Goal: Task Accomplishment & Management: Use online tool/utility

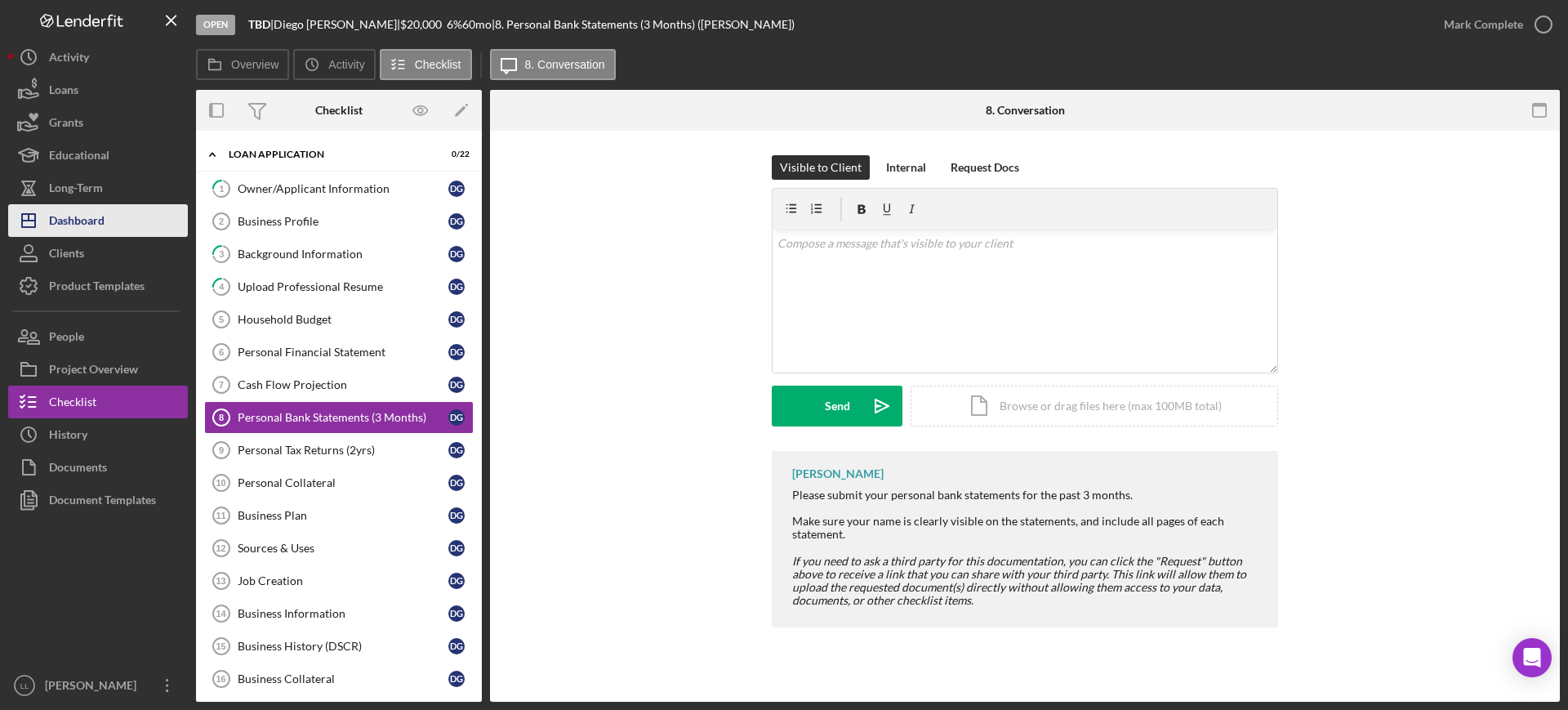
click at [123, 230] on button "Icon/Dashboard Dashboard" at bounding box center [99, 220] width 180 height 32
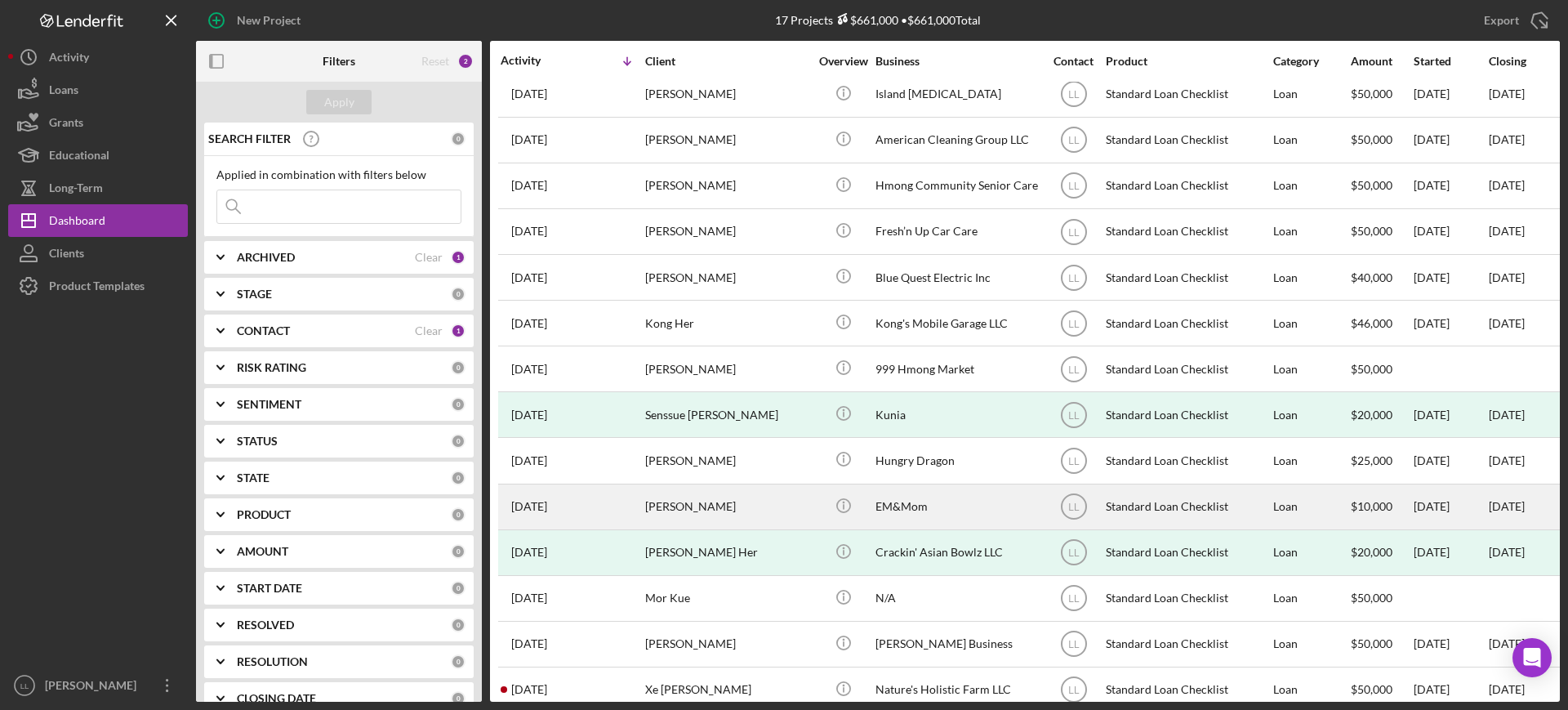
scroll to position [183, 0]
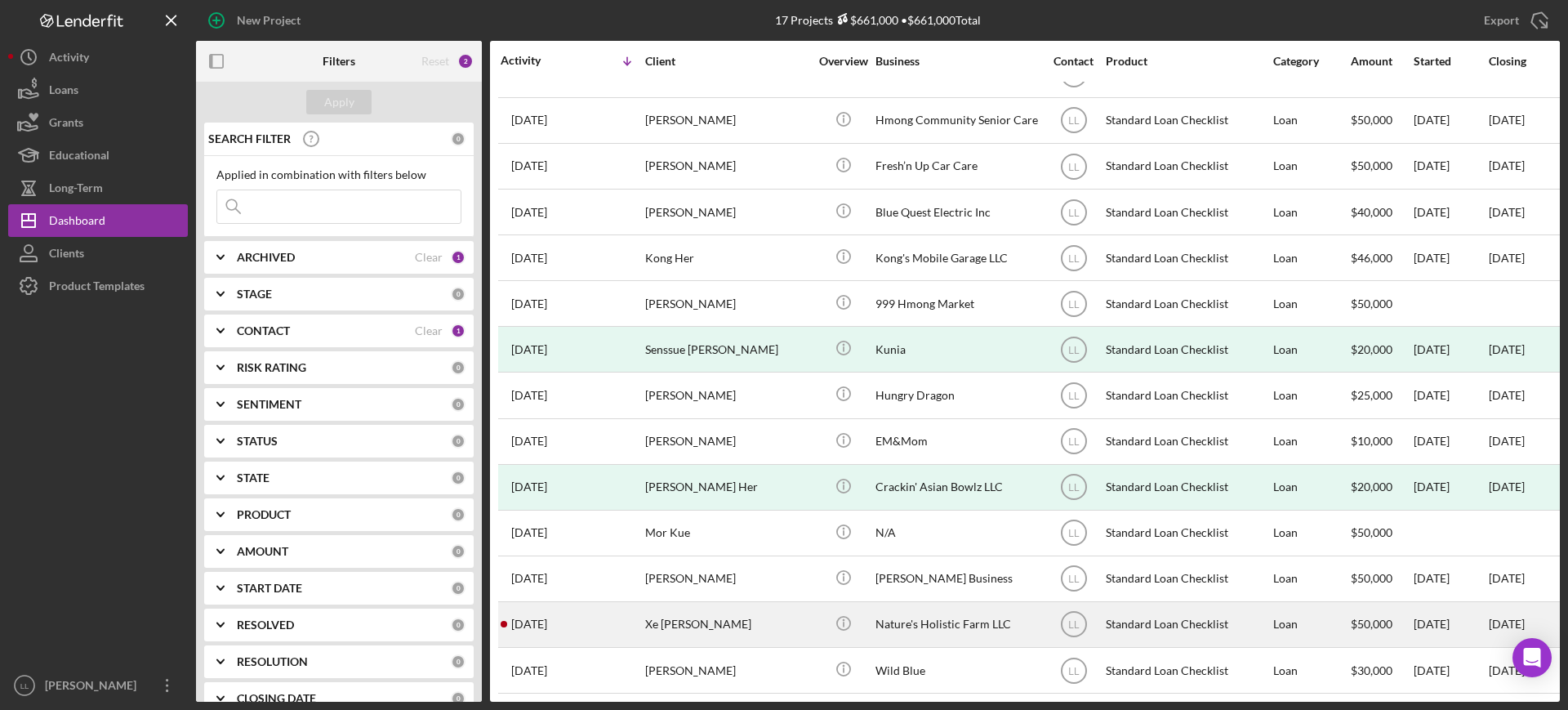
click at [622, 607] on div "[DATE] Xe [PERSON_NAME]" at bounding box center [572, 625] width 143 height 44
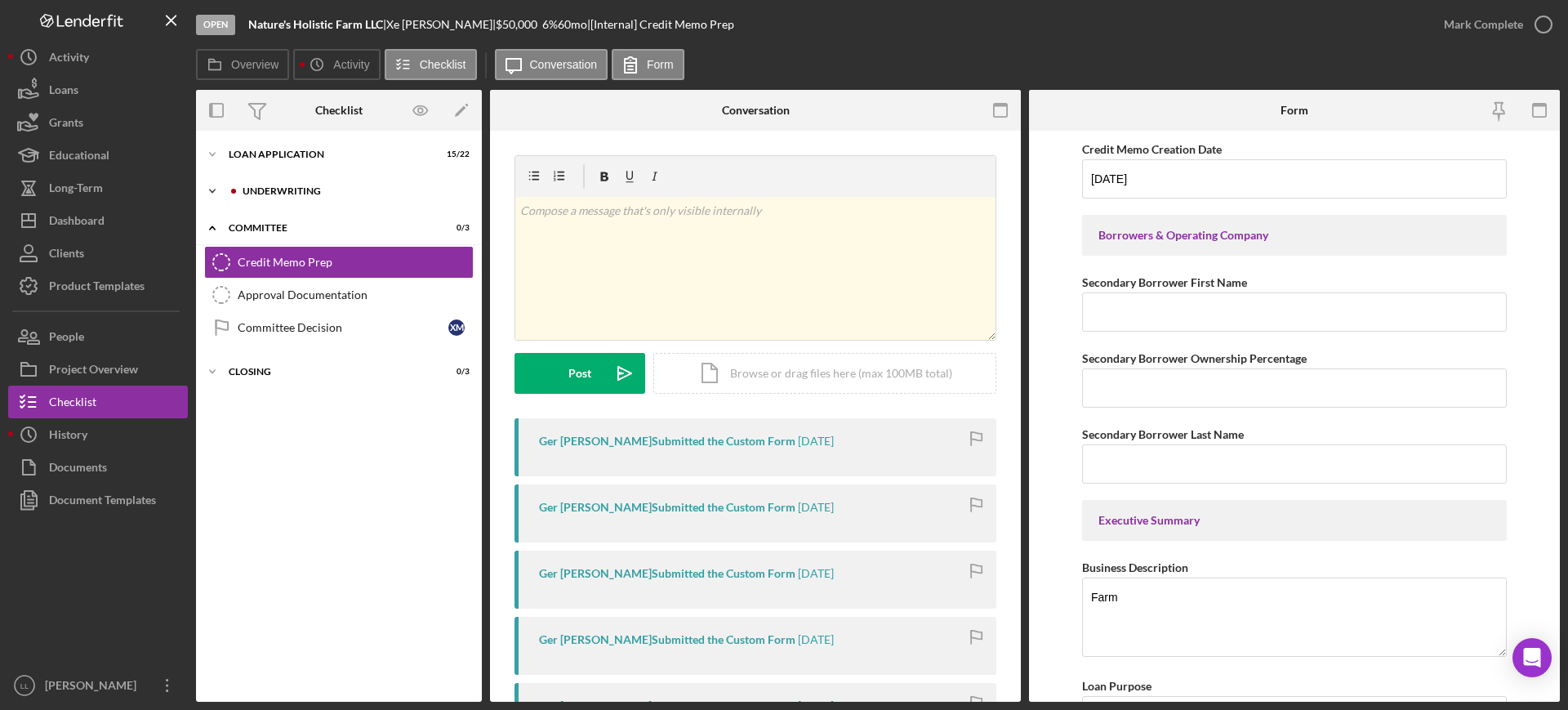
click at [367, 188] on div "Underwriting" at bounding box center [352, 191] width 219 height 9
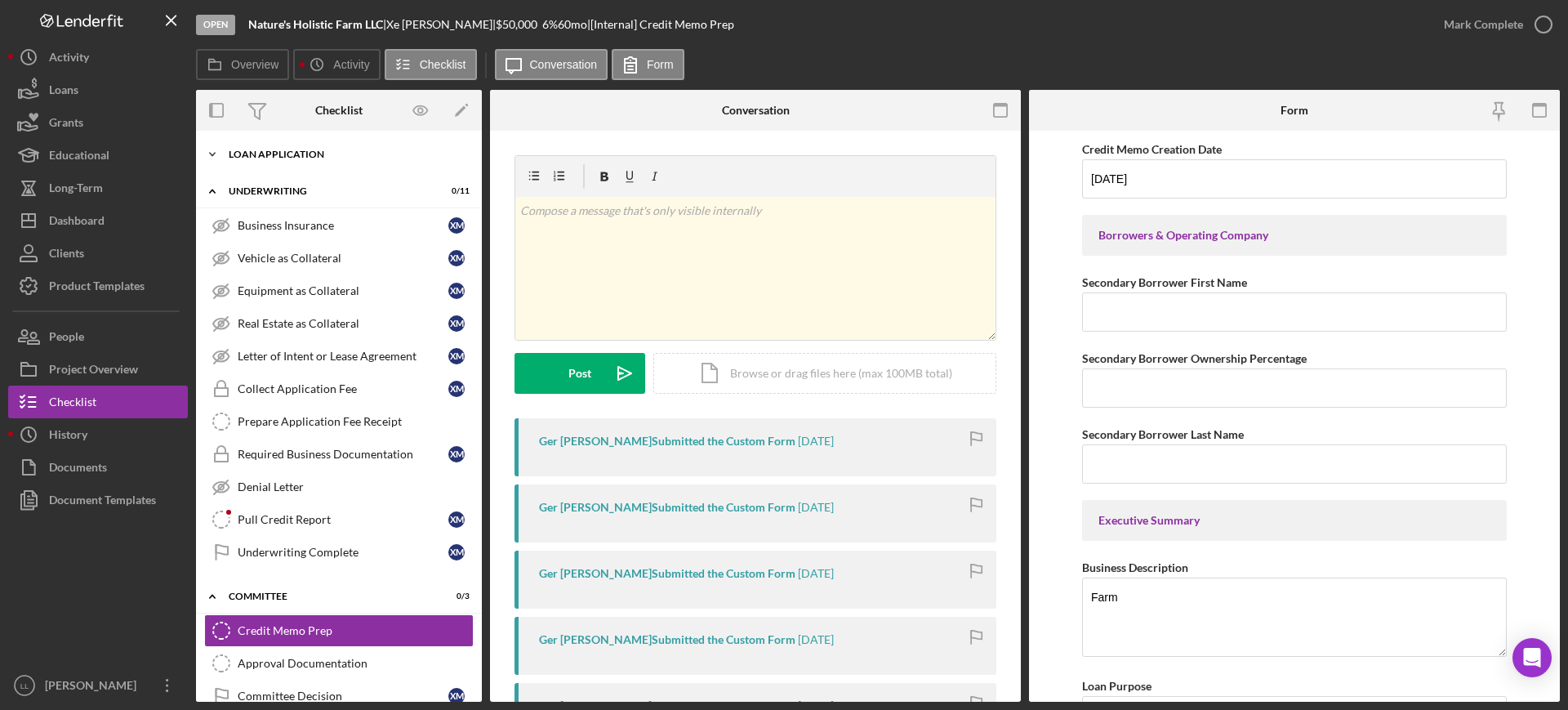
click at [309, 151] on div "Loan Application" at bounding box center [345, 155] width 233 height 9
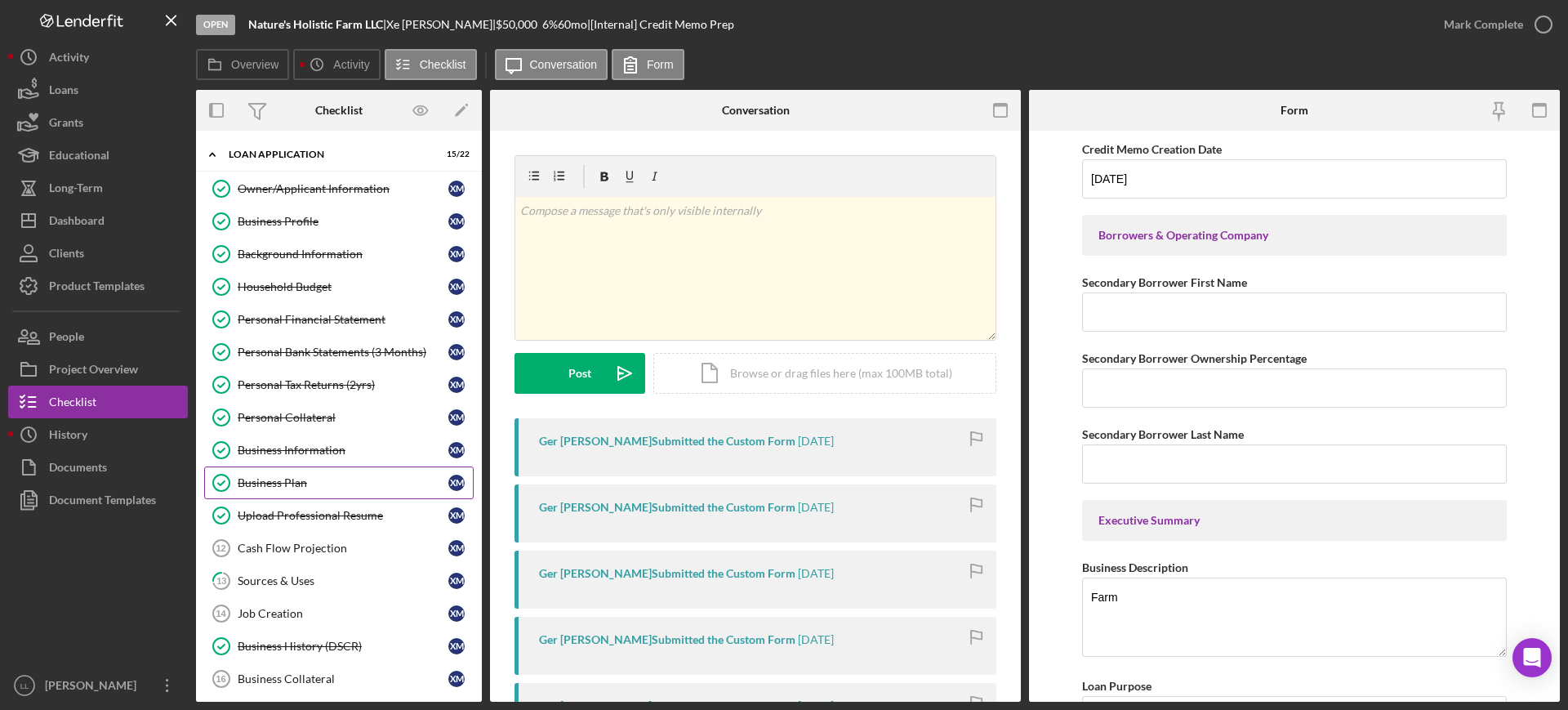
drag, startPoint x: 368, startPoint y: 482, endPoint x: 374, endPoint y: 491, distance: 10.8
click at [368, 482] on div "Business Plan" at bounding box center [343, 482] width 210 height 13
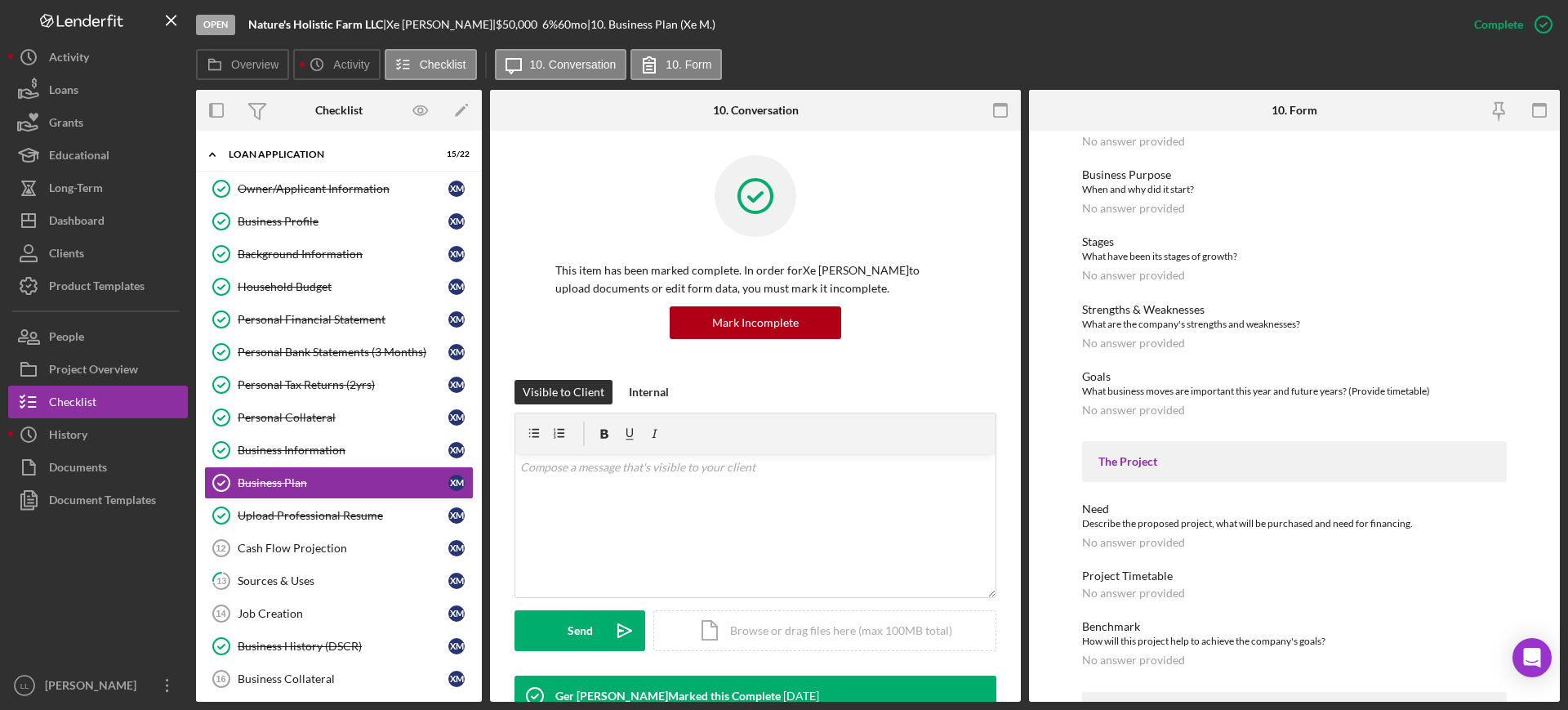
scroll to position [409, 0]
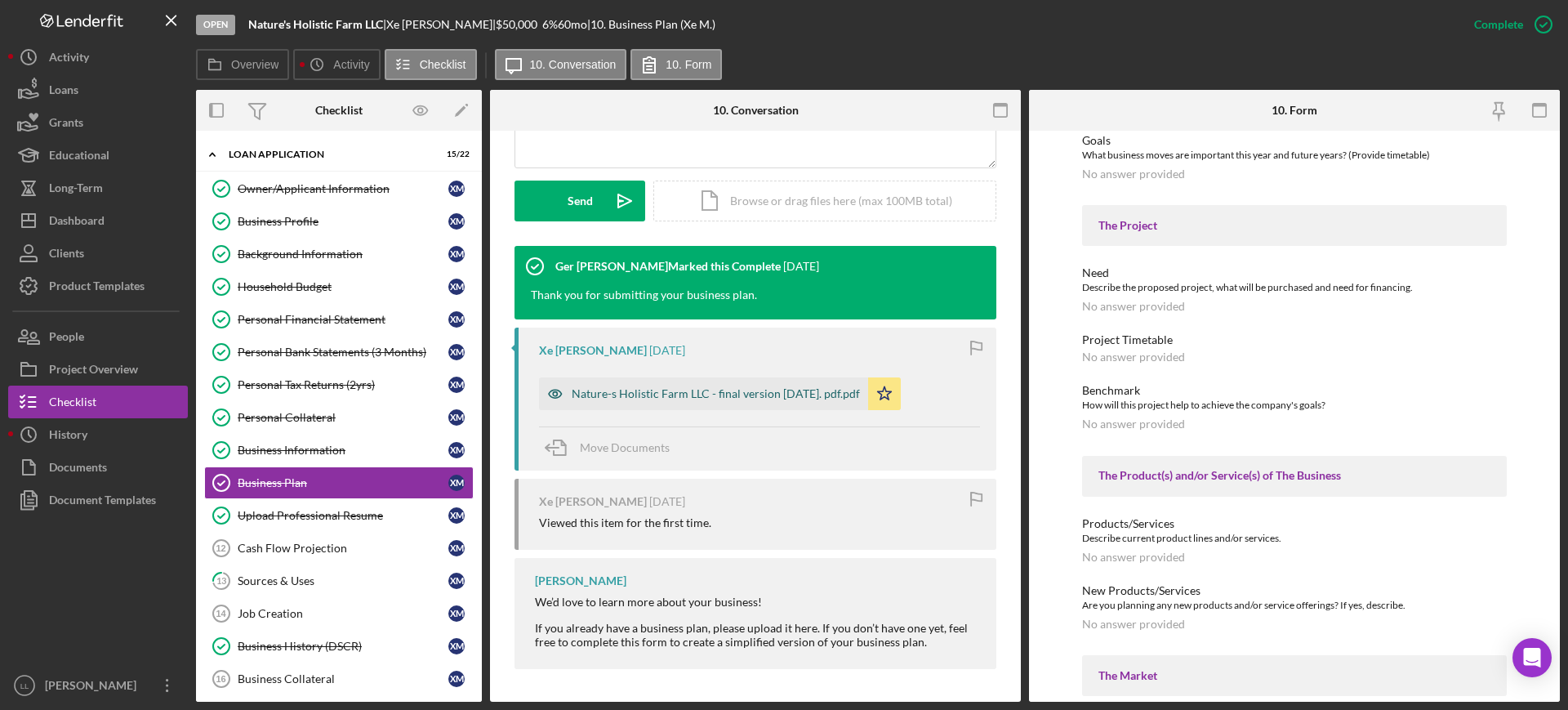
click at [731, 405] on div "Nature-s Holistic Farm LLC - final version [DATE]. pdf.pdf" at bounding box center [703, 393] width 329 height 32
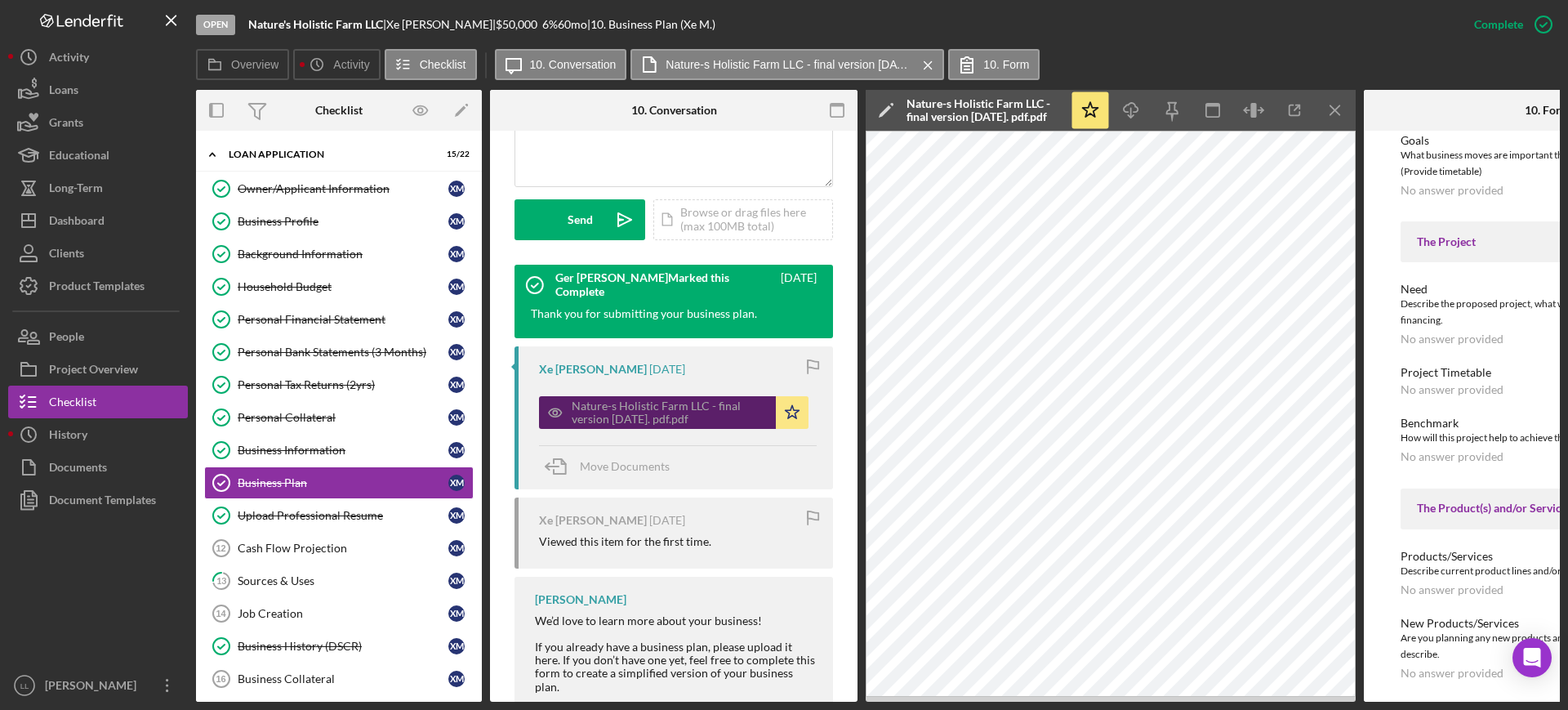
click at [684, 399] on div "Nature-s Holistic Farm LLC - final version [DATE]. pdf.pdf" at bounding box center [669, 412] width 196 height 27
click at [1300, 110] on icon "button" at bounding box center [1294, 110] width 37 height 37
